Goal: Task Accomplishment & Management: Manage account settings

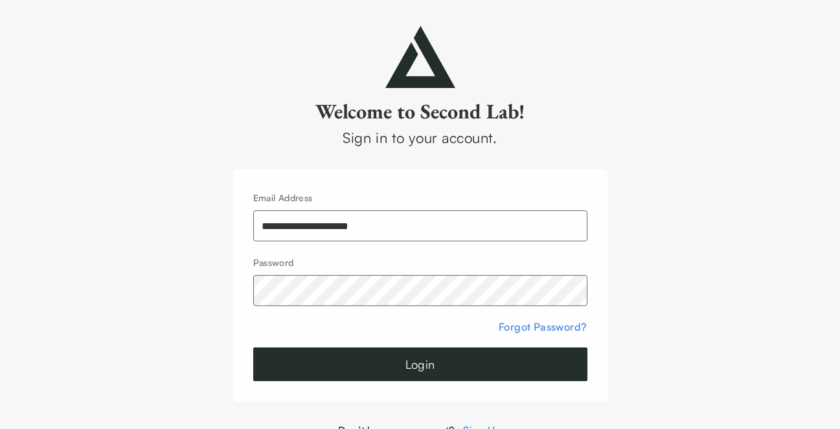
click at [339, 219] on input "**********" at bounding box center [420, 225] width 334 height 31
type input "**********"
click at [512, 359] on button "Login" at bounding box center [420, 365] width 334 height 34
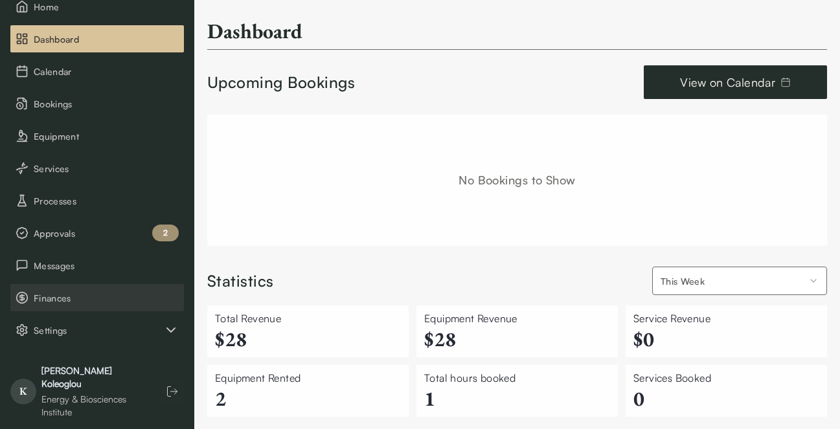
scroll to position [93, 0]
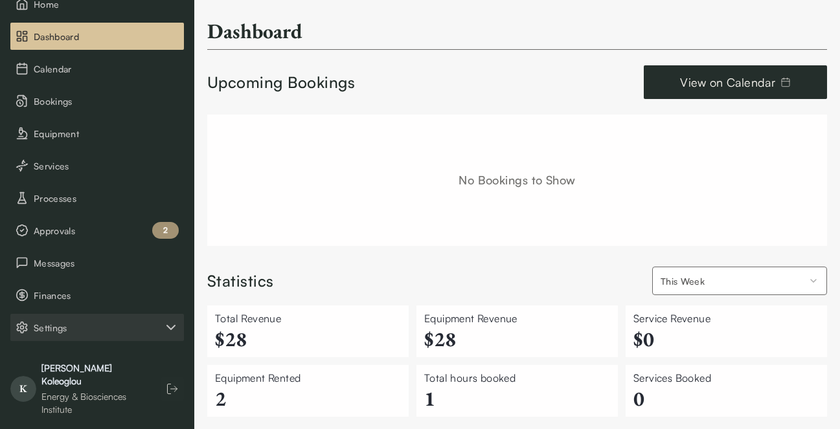
click at [96, 332] on span "Settings" at bounding box center [98, 328] width 129 height 14
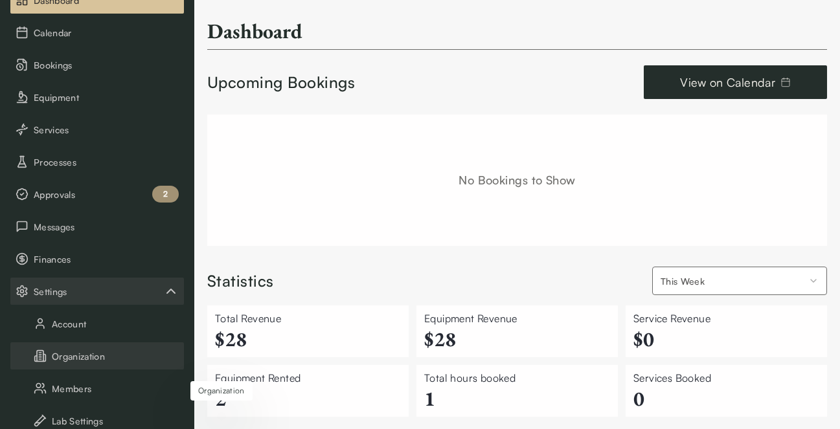
scroll to position [197, 0]
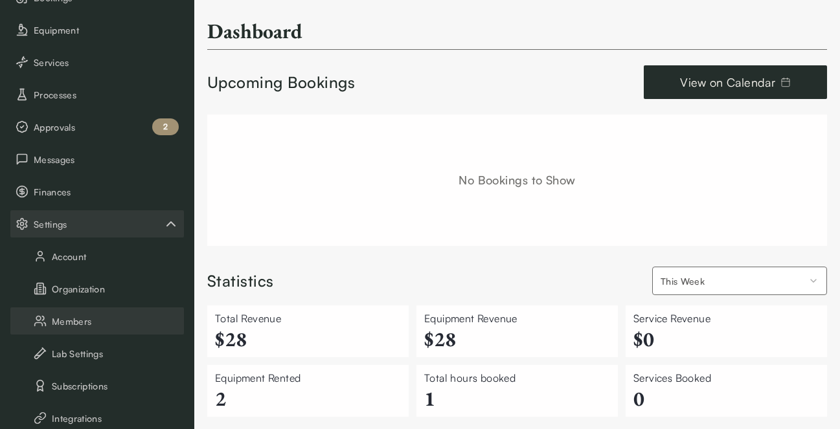
click at [84, 326] on button "Members" at bounding box center [96, 320] width 173 height 27
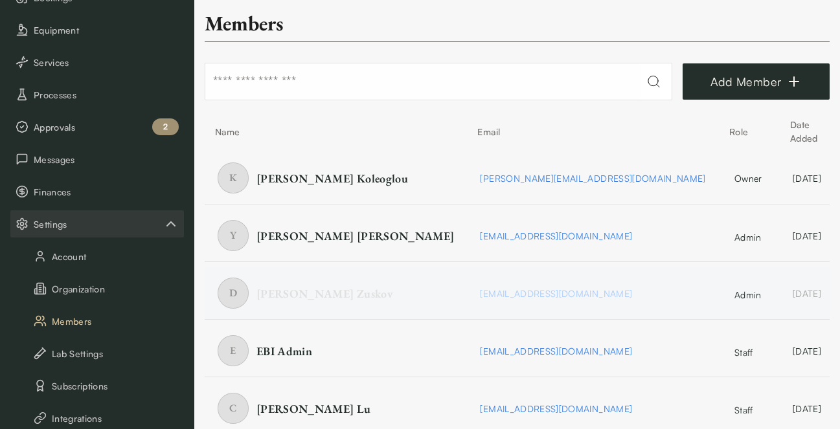
scroll to position [21, 0]
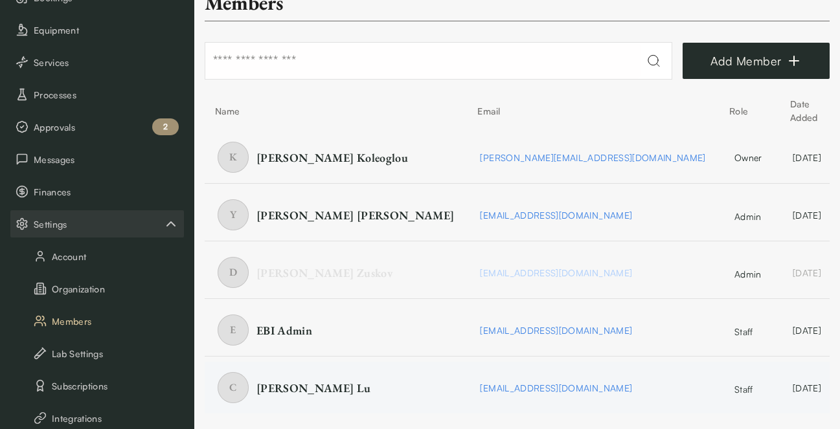
click at [734, 394] on span "staff" at bounding box center [744, 390] width 21 height 14
click at [809, 385] on html "SKIP TO CONTENT Lab Director View Home Dashboard Calendar Bookings Equipment Se…" at bounding box center [420, 204] width 840 height 450
click at [487, 383] on html "SKIP TO CONTENT Lab Director View Home Dashboard Calendar Bookings Equipment Se…" at bounding box center [420, 204] width 840 height 450
click at [734, 386] on span "staff" at bounding box center [744, 390] width 21 height 14
click at [501, 302] on table "Name Email Role Date Added Status Action K [PERSON_NAME] [PERSON_NAME][EMAIL_AD…" at bounding box center [588, 254] width 767 height 329
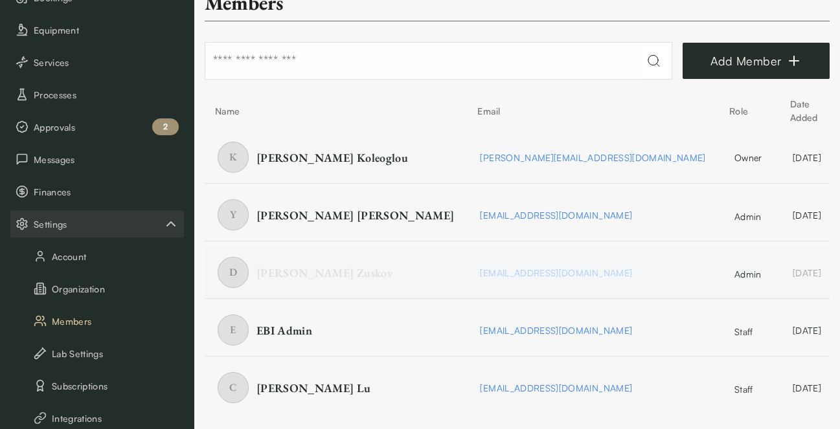
click at [719, 289] on td "admin" at bounding box center [749, 273] width 61 height 52
click at [734, 278] on span "admin" at bounding box center [749, 274] width 30 height 14
click at [731, 207] on div "admin" at bounding box center [748, 209] width 35 height 5
click at [719, 396] on td "staff" at bounding box center [749, 388] width 61 height 52
click at [734, 389] on span "staff" at bounding box center [744, 390] width 21 height 14
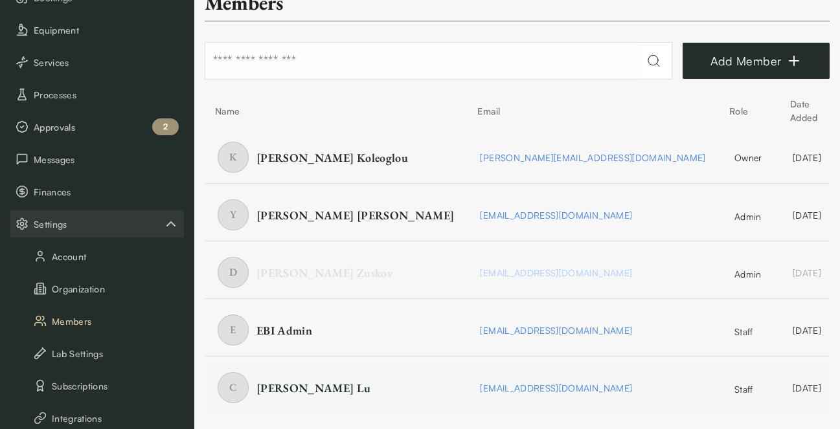
scroll to position [0, 0]
